Goal: Communication & Community: Answer question/provide support

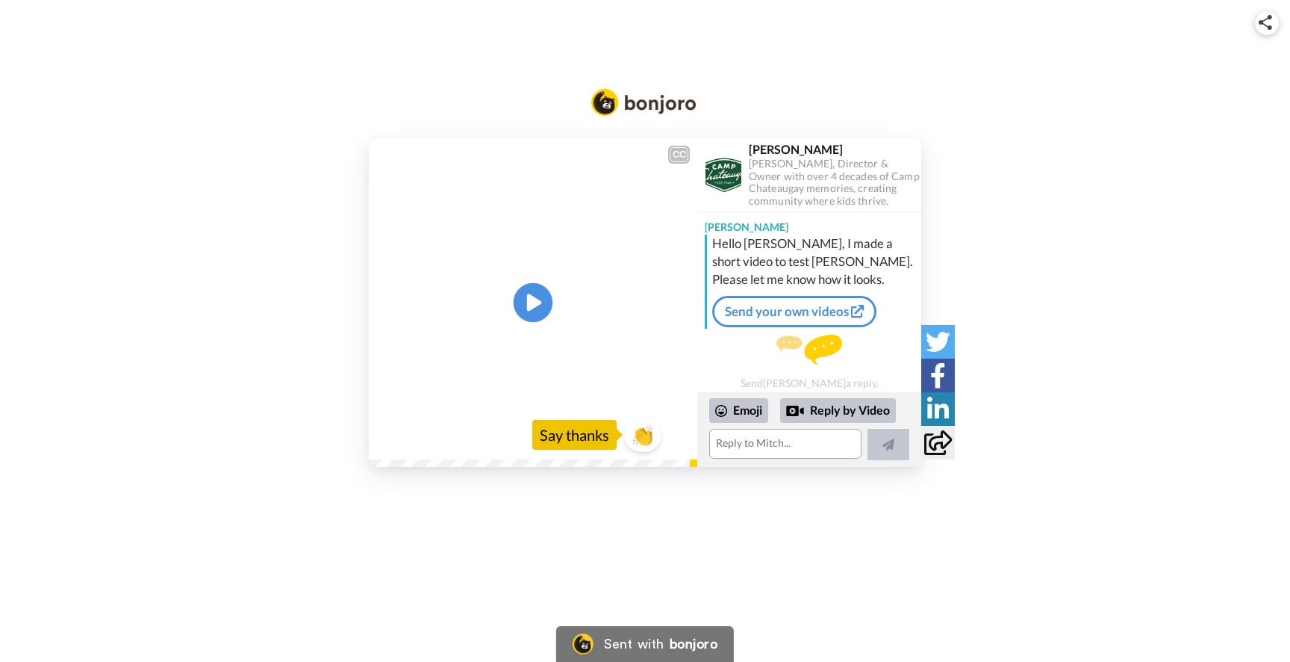
click at [528, 299] on icon "Play/Pause" at bounding box center [534, 302] width 40 height 71
click at [762, 455] on textarea at bounding box center [785, 444] width 152 height 30
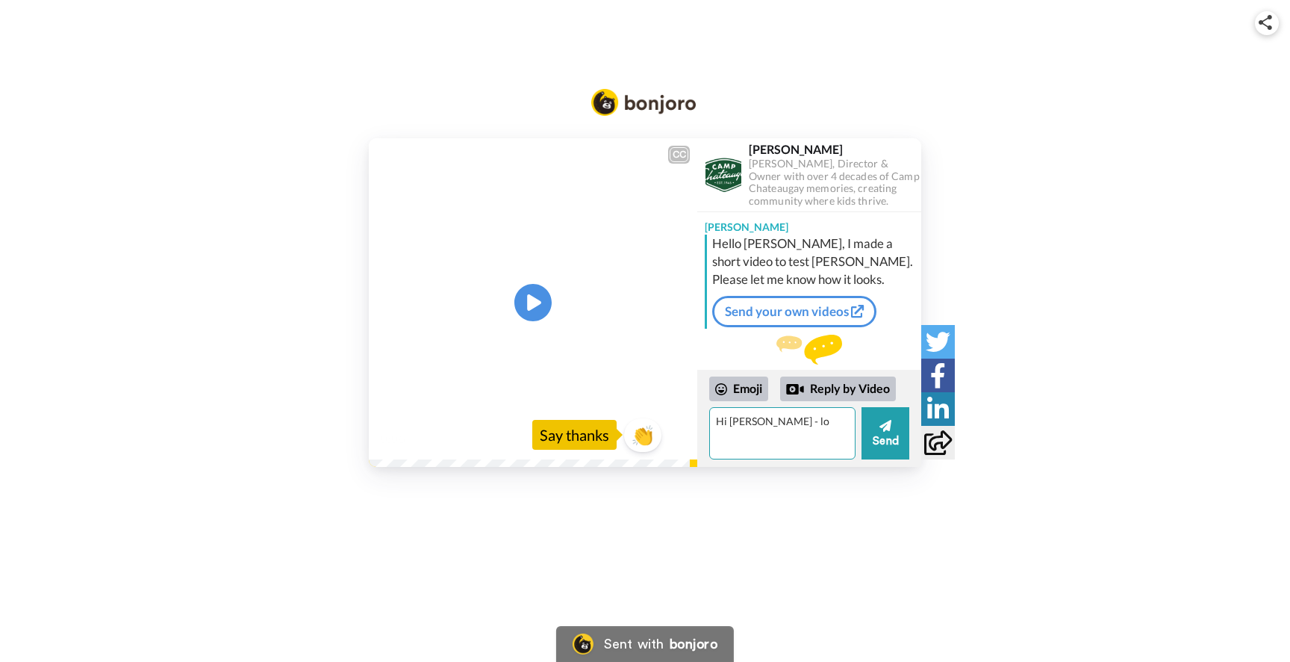
click at [761, 452] on textarea "Hi [PERSON_NAME] - lo" at bounding box center [782, 433] width 146 height 52
type textarea "Hi [PERSON_NAME] - looks interesting! Are you able to edit how things look etc"
click at [906, 435] on button "Send" at bounding box center [886, 433] width 48 height 52
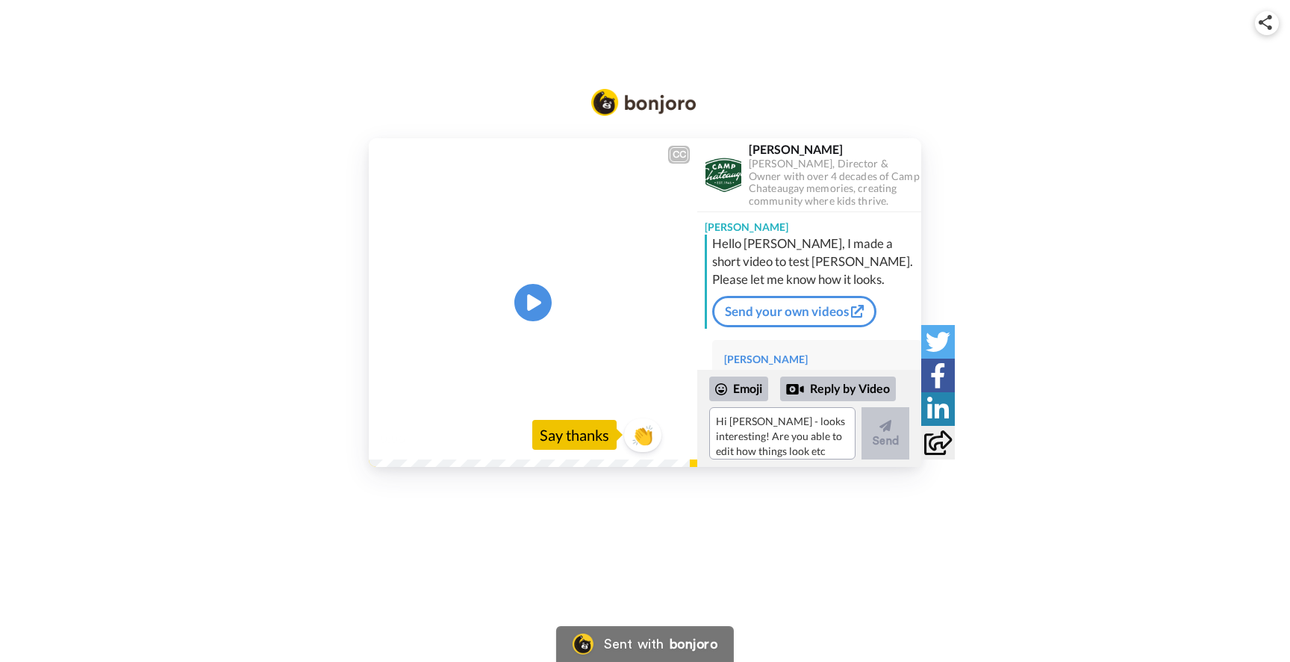
scroll to position [72, 0]
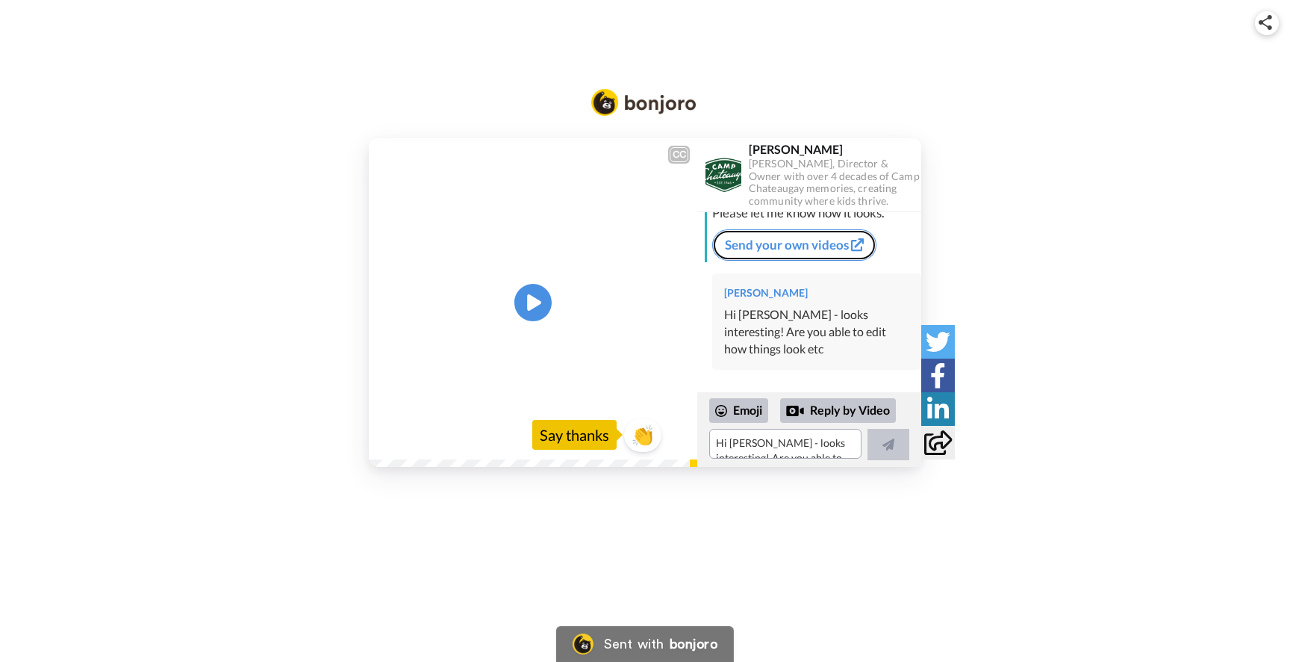
click at [811, 238] on div "Hello [PERSON_NAME], I made a short video to test [PERSON_NAME]. Please let me …" at bounding box center [811, 215] width 213 height 94
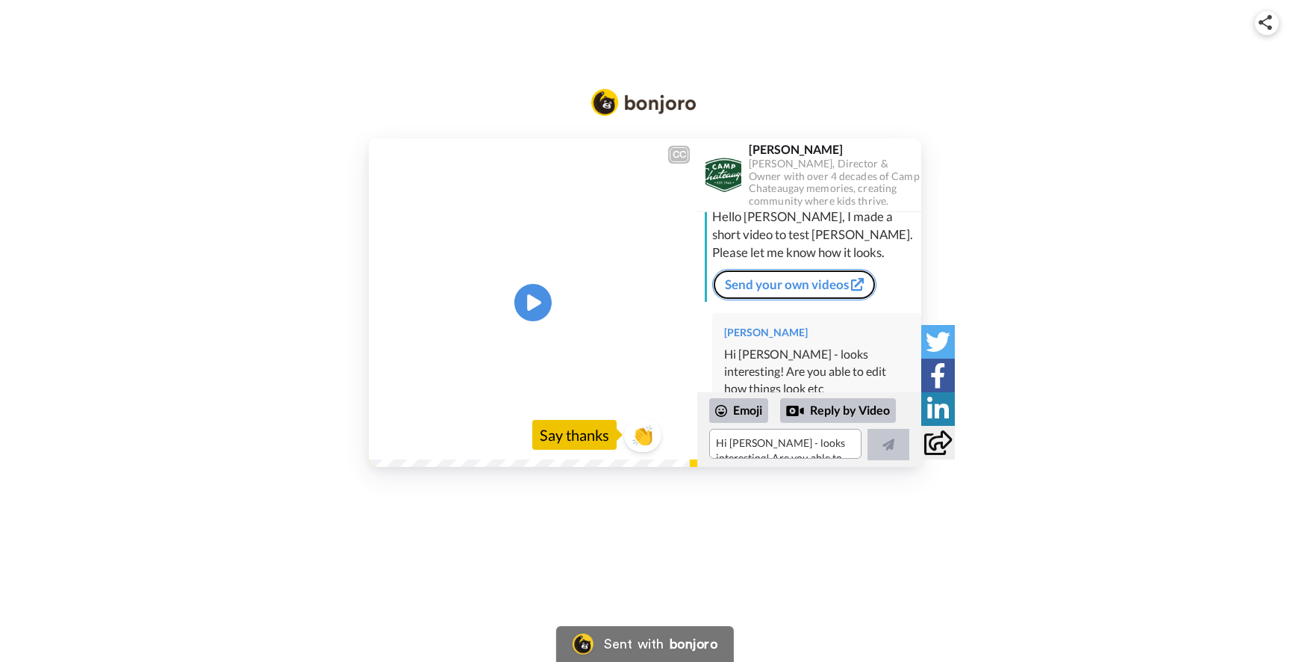
scroll to position [23, 0]
click at [797, 287] on link "Send your own videos" at bounding box center [794, 288] width 164 height 31
click at [762, 441] on textarea "Hi [PERSON_NAME] - looks interesting! Are you able to edit how things look etc" at bounding box center [785, 444] width 152 height 30
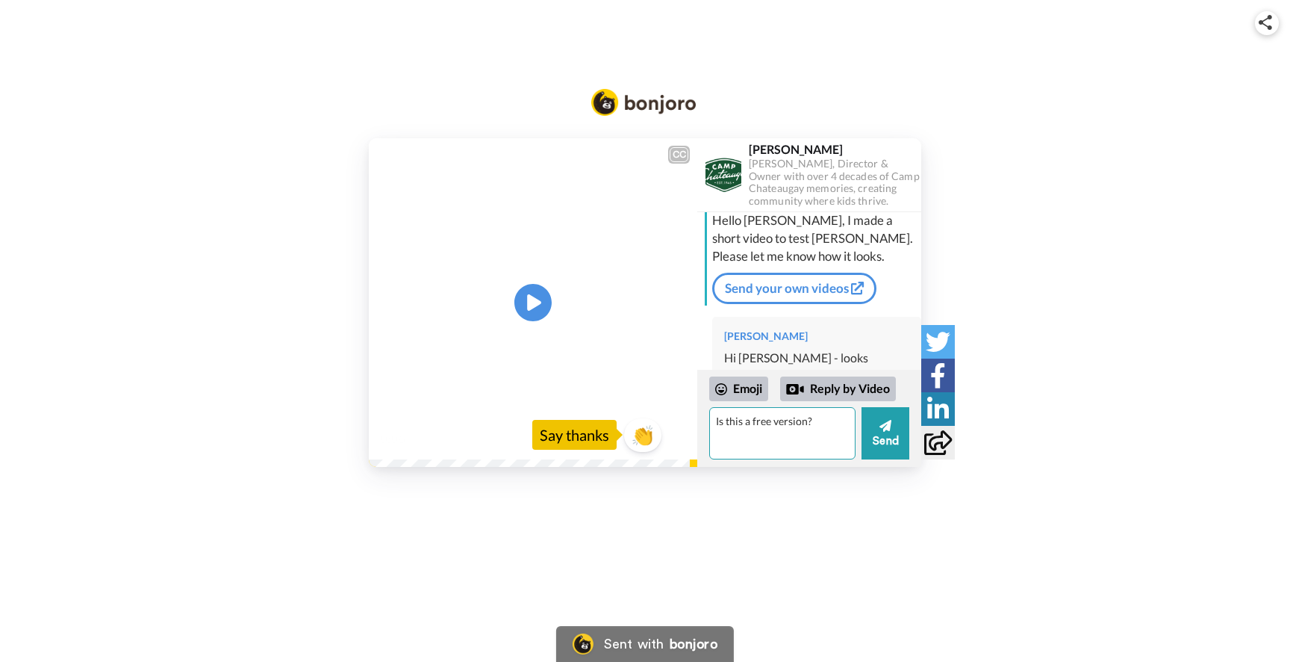
type textarea "Is this a free version?"
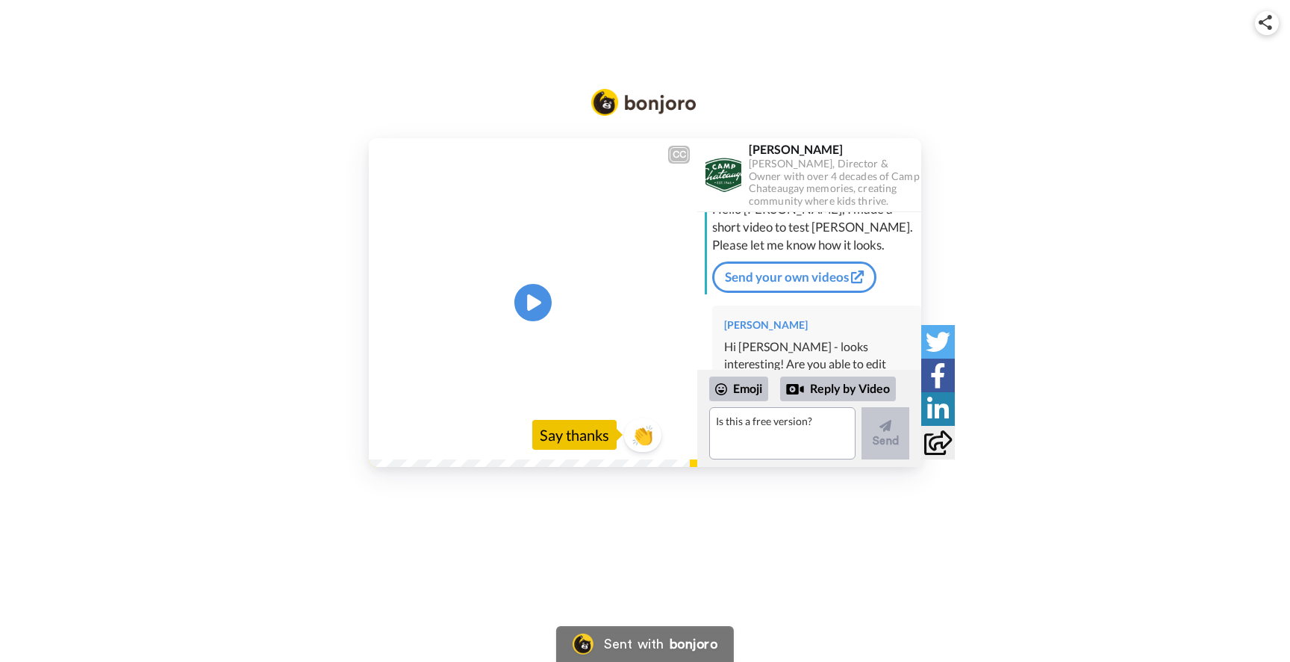
scroll to position [4, 0]
